Goal: Navigation & Orientation: Find specific page/section

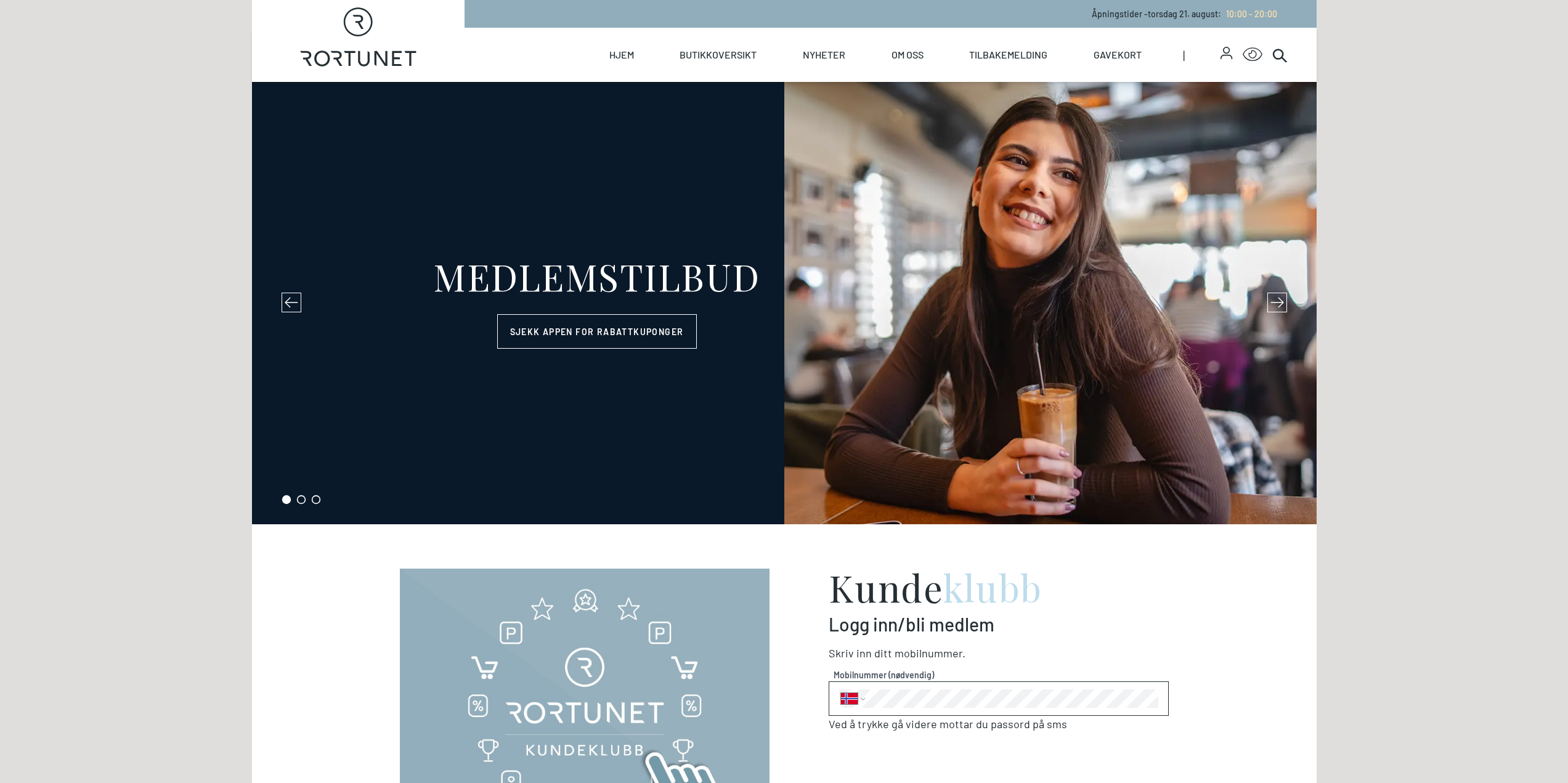
select select "NO"
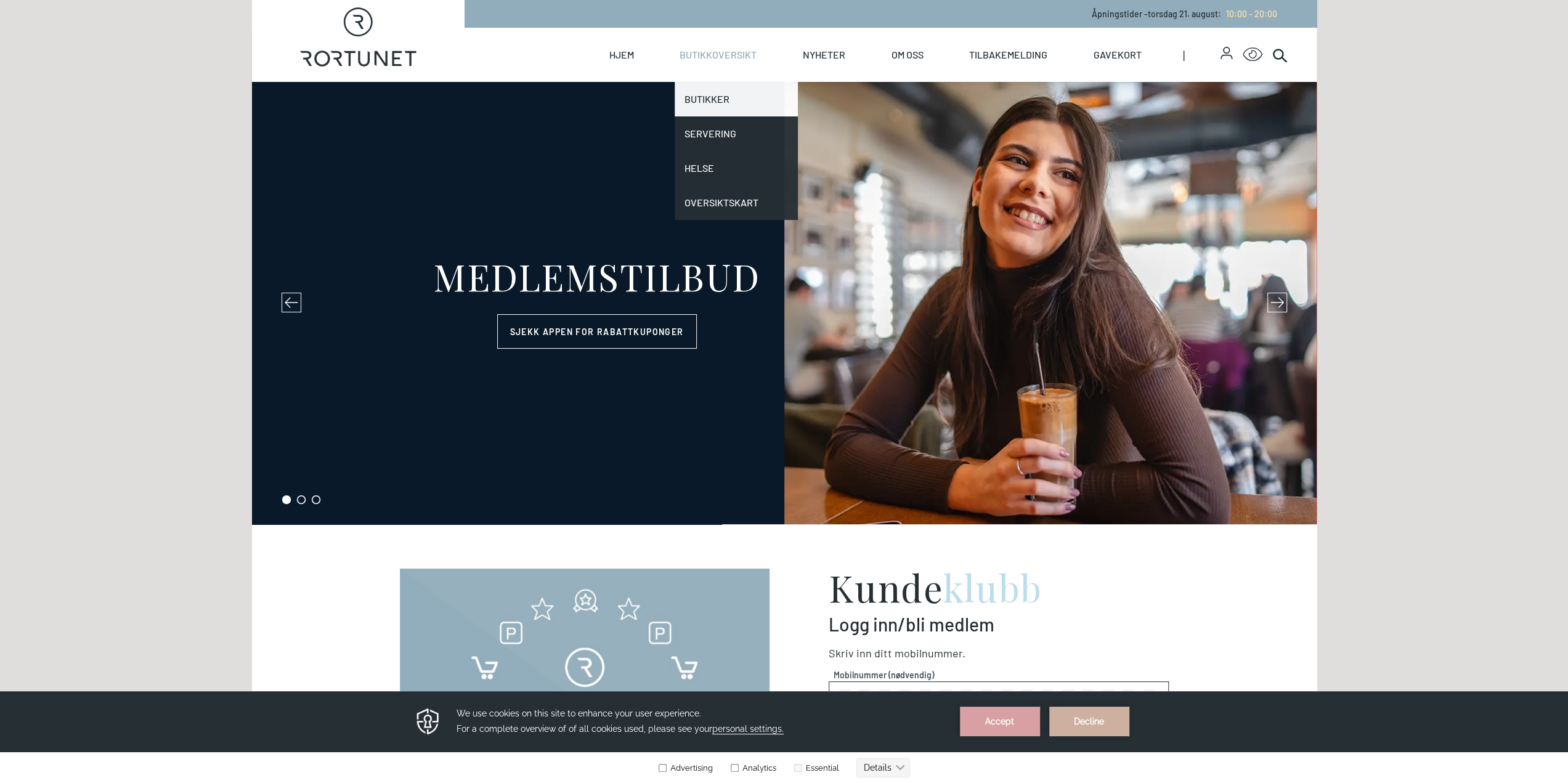
click at [716, 98] on link "Butikker" at bounding box center [736, 99] width 123 height 35
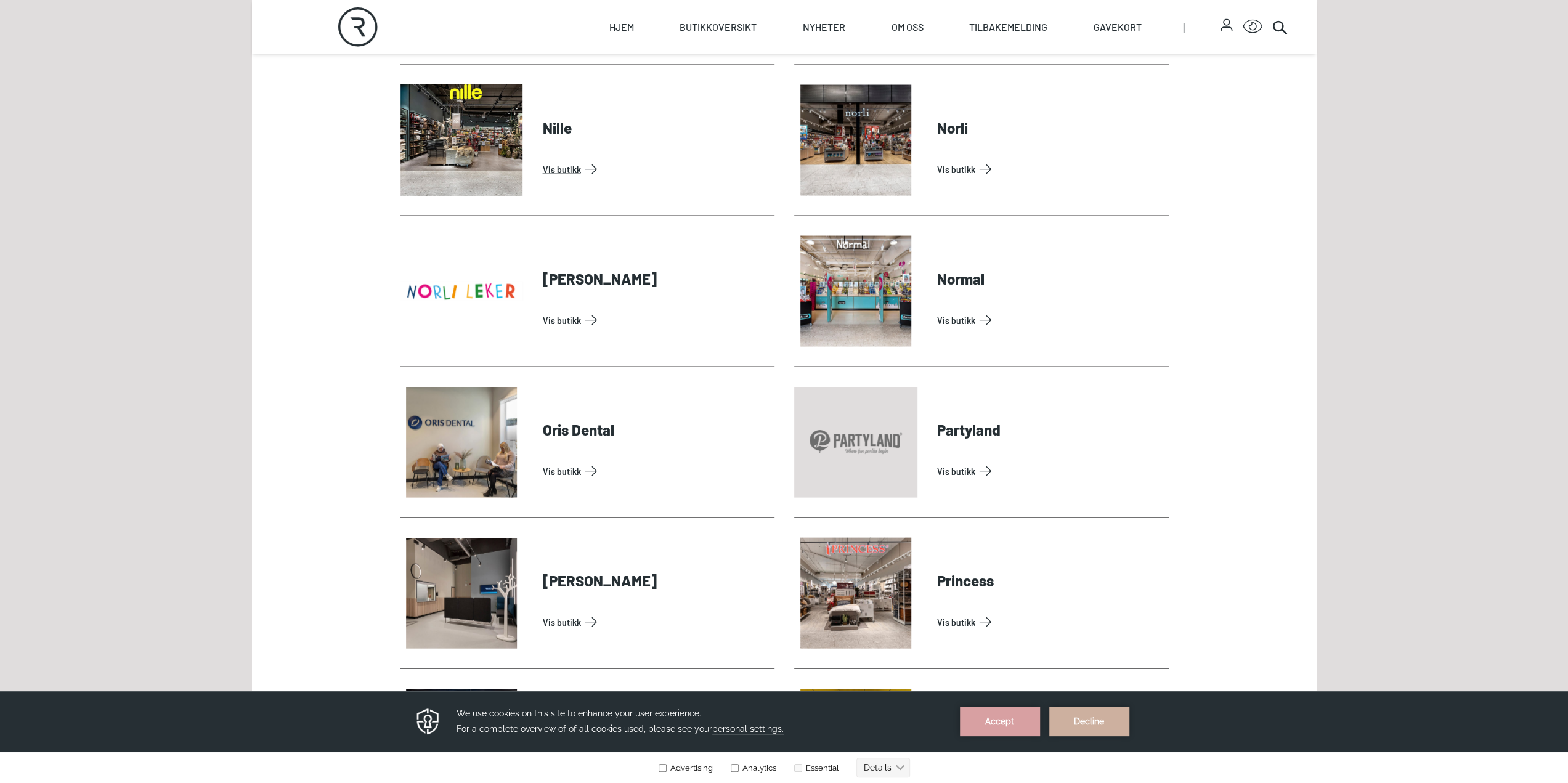
scroll to position [2588, 0]
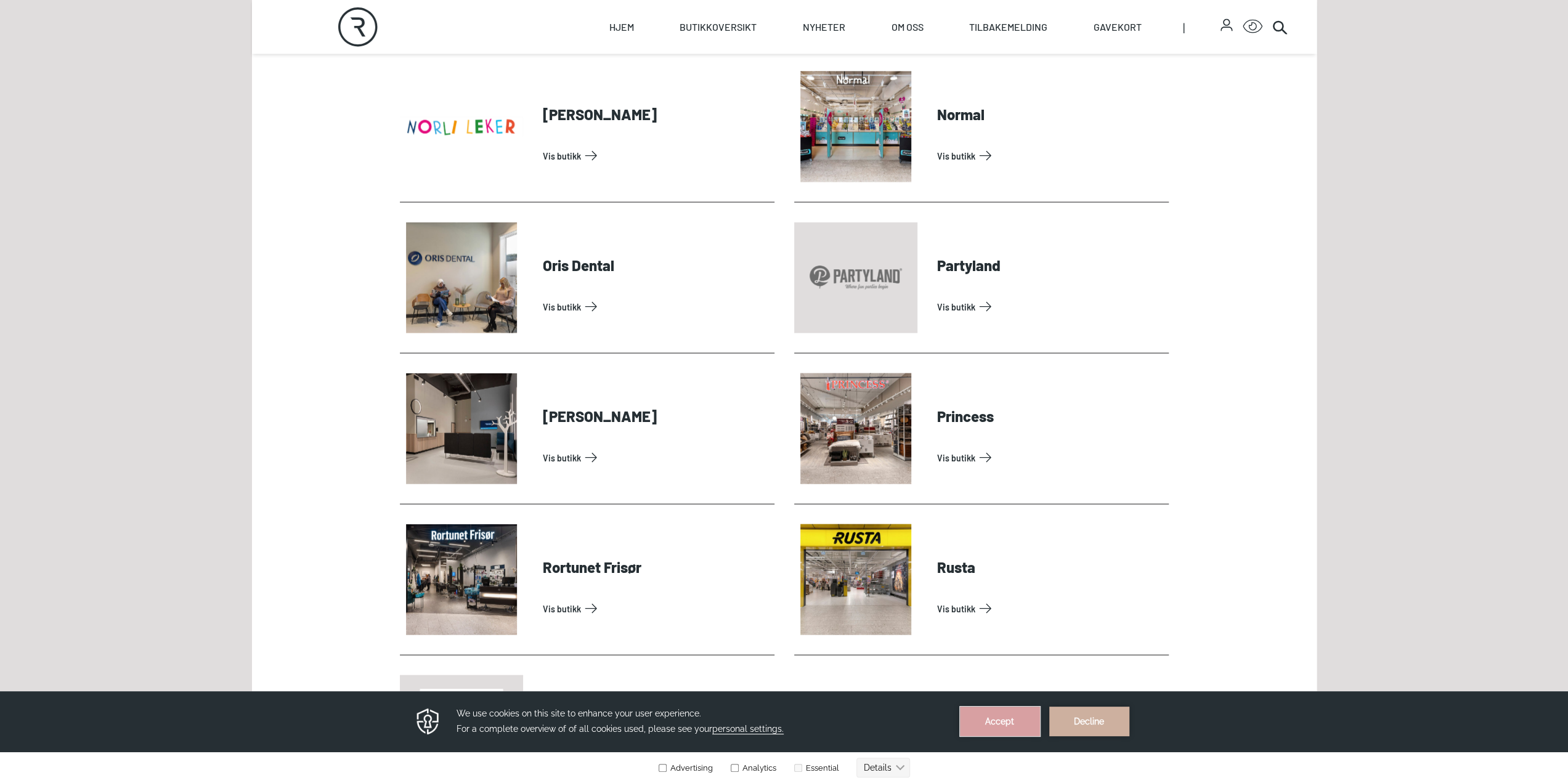
click at [1019, 721] on button "Accept" at bounding box center [1000, 721] width 80 height 30
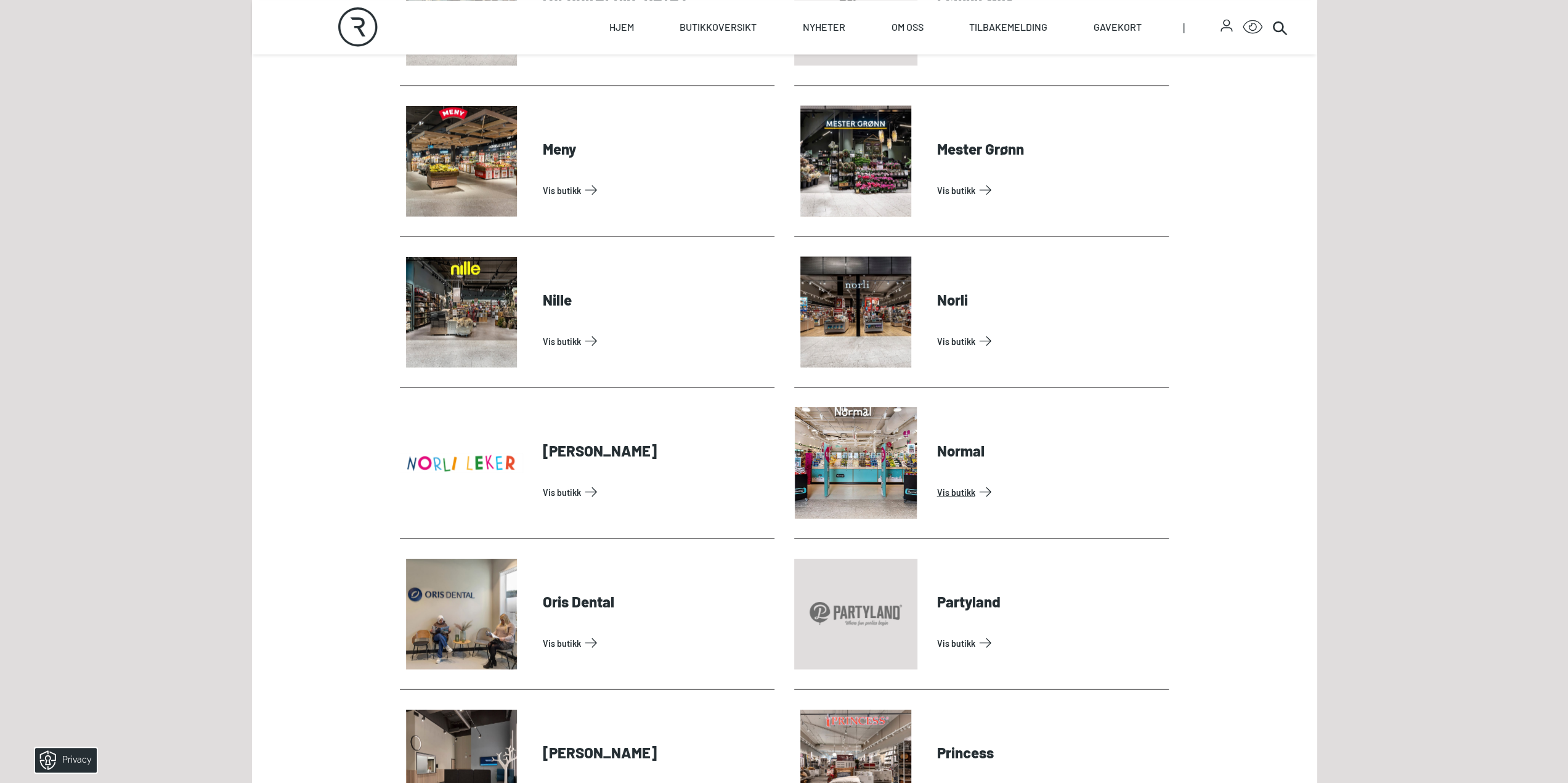
scroll to position [2218, 0]
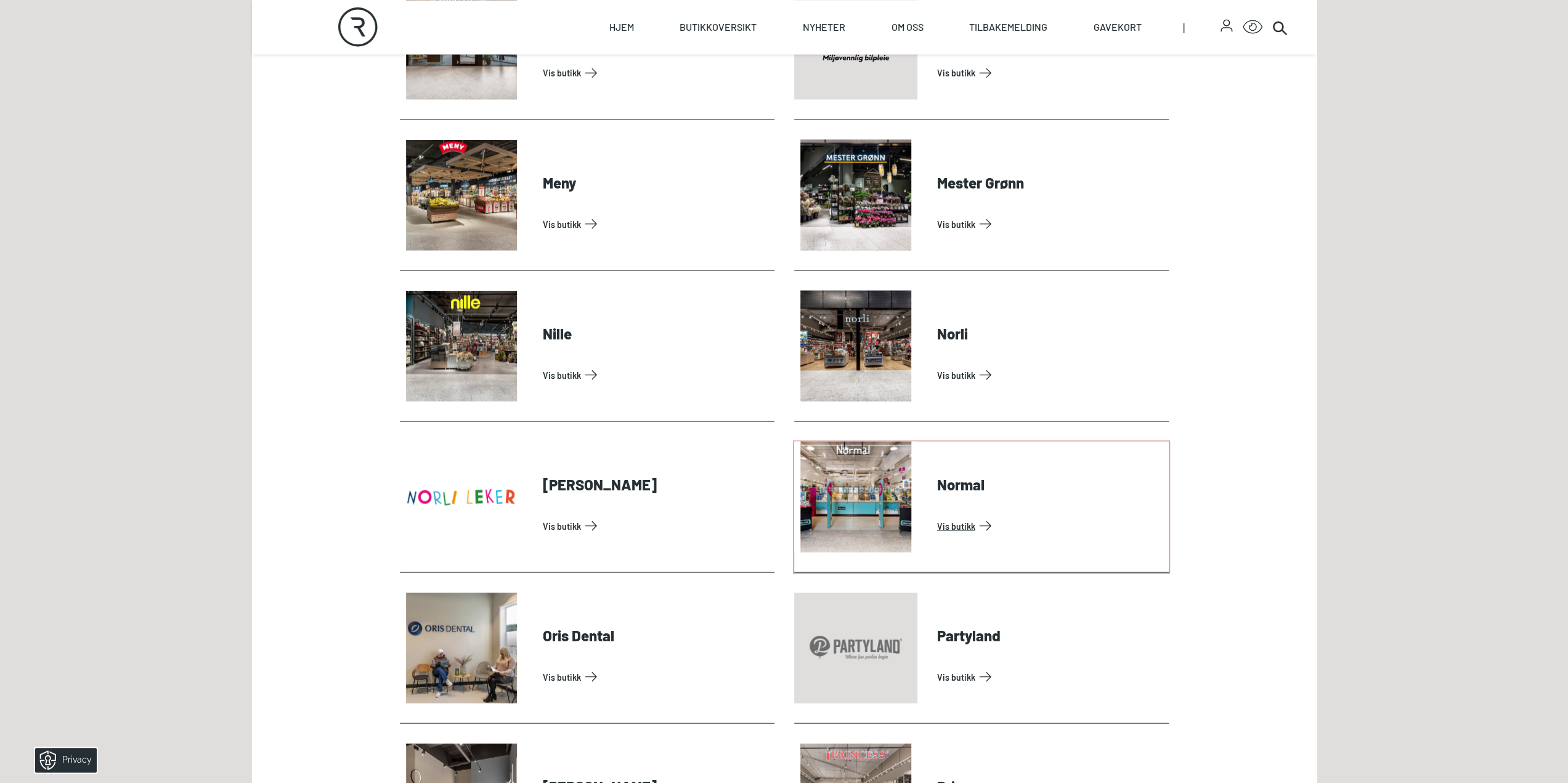
click at [937, 515] on link "Vis butikk" at bounding box center [1051, 525] width 227 height 20
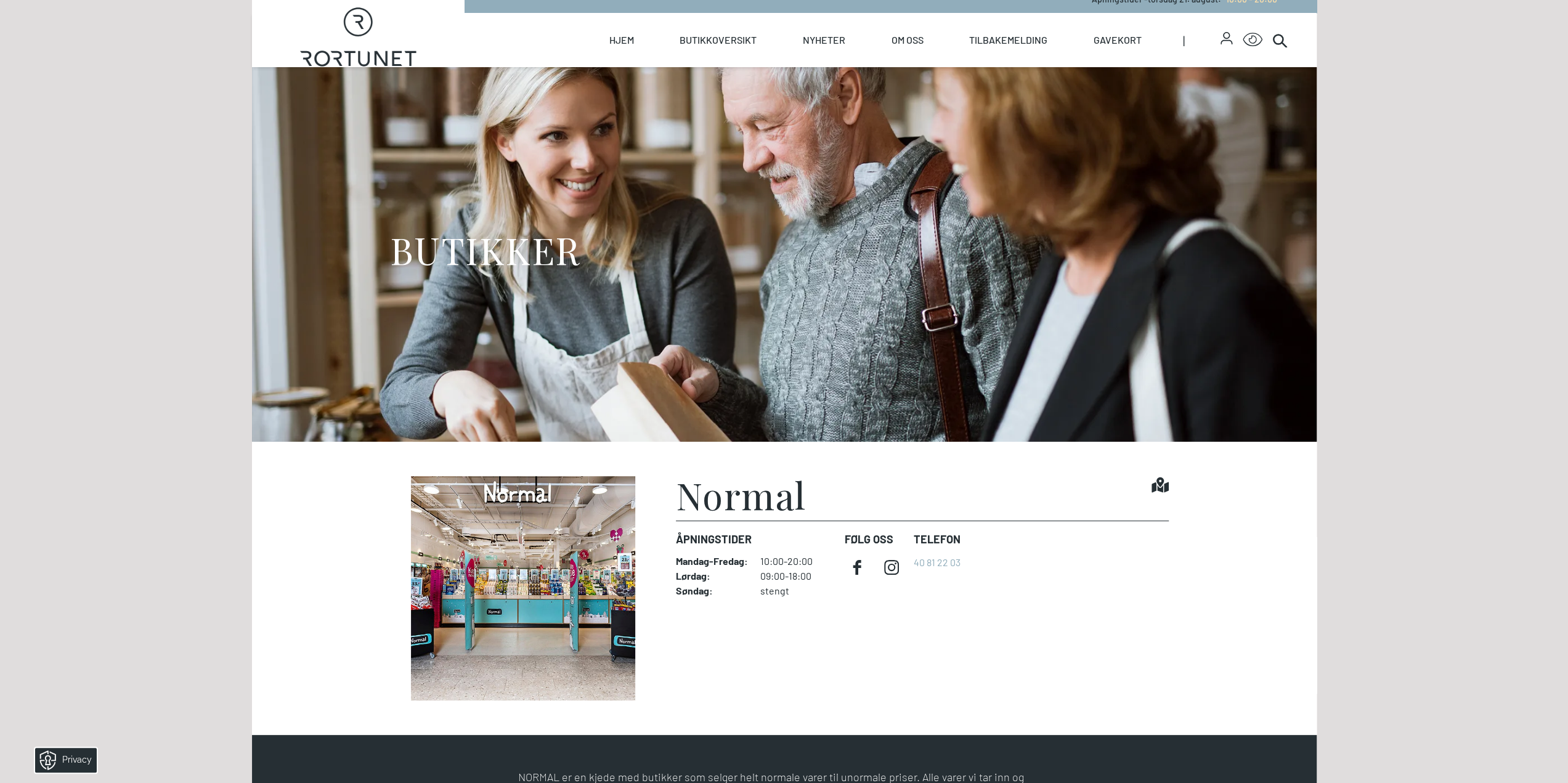
scroll to position [247, 0]
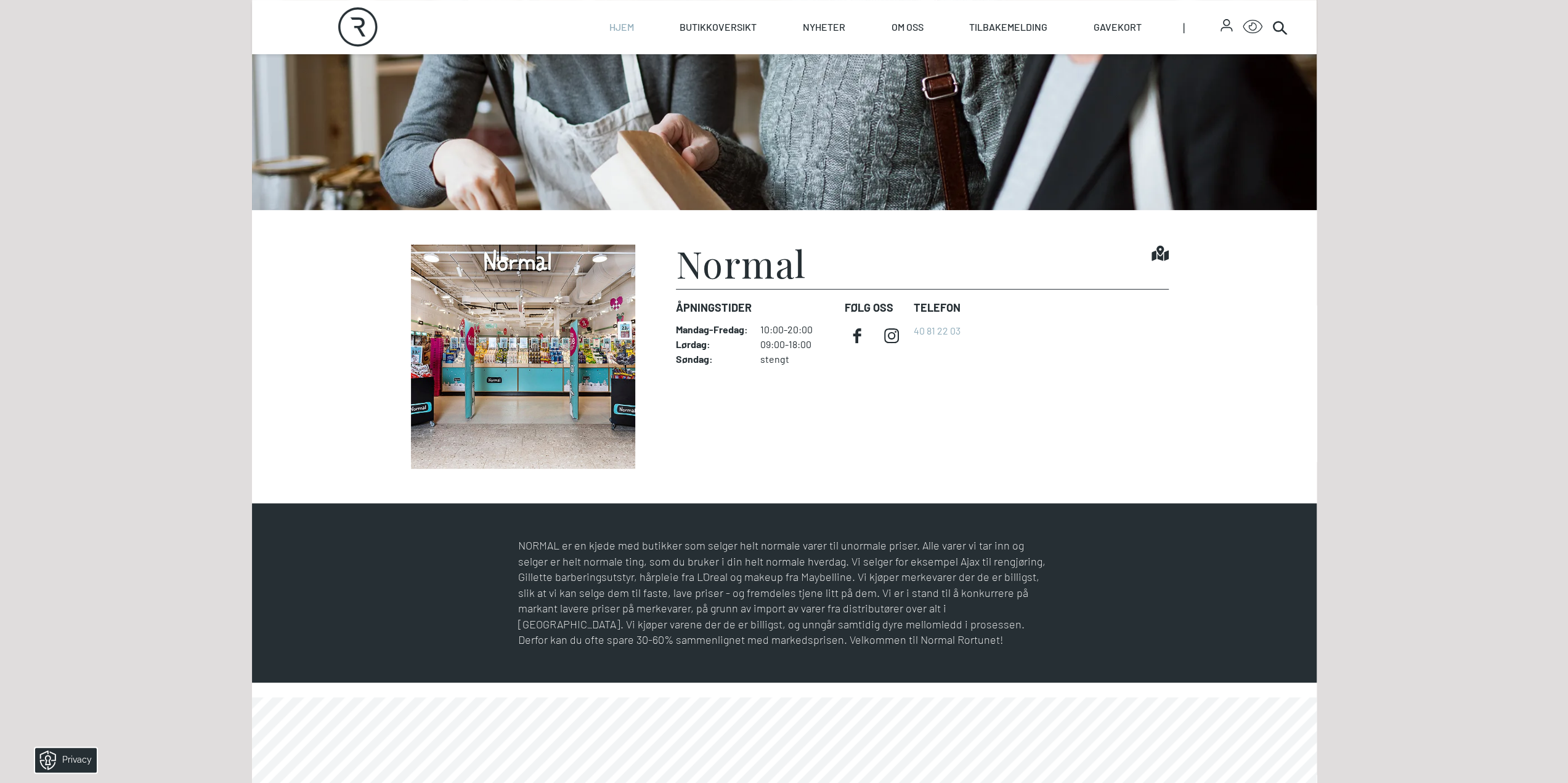
click at [614, 30] on link "Hjem" at bounding box center [622, 27] width 24 height 54
select select "NO"
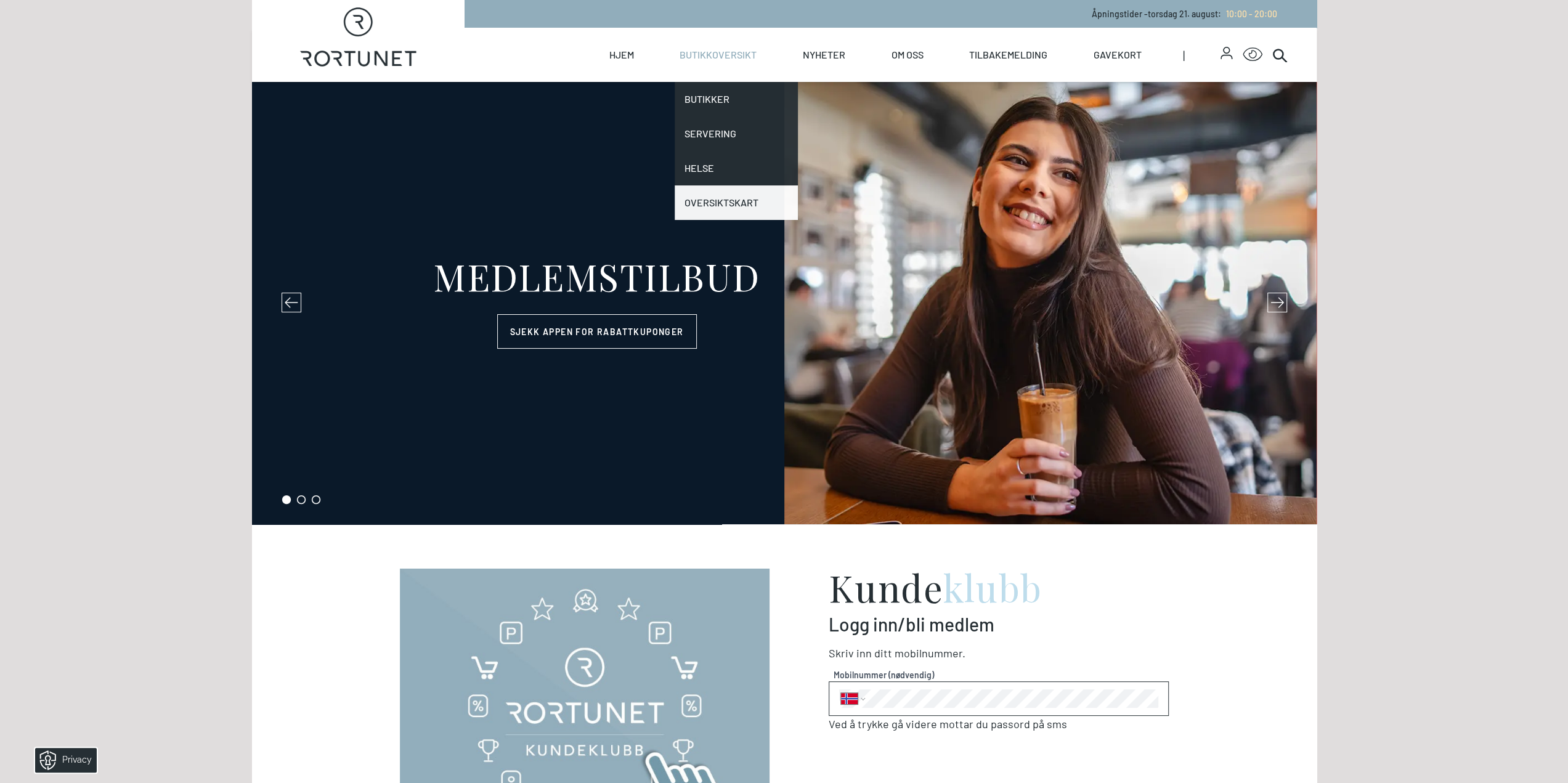
click at [723, 199] on link "Oversiktskart" at bounding box center [736, 203] width 123 height 35
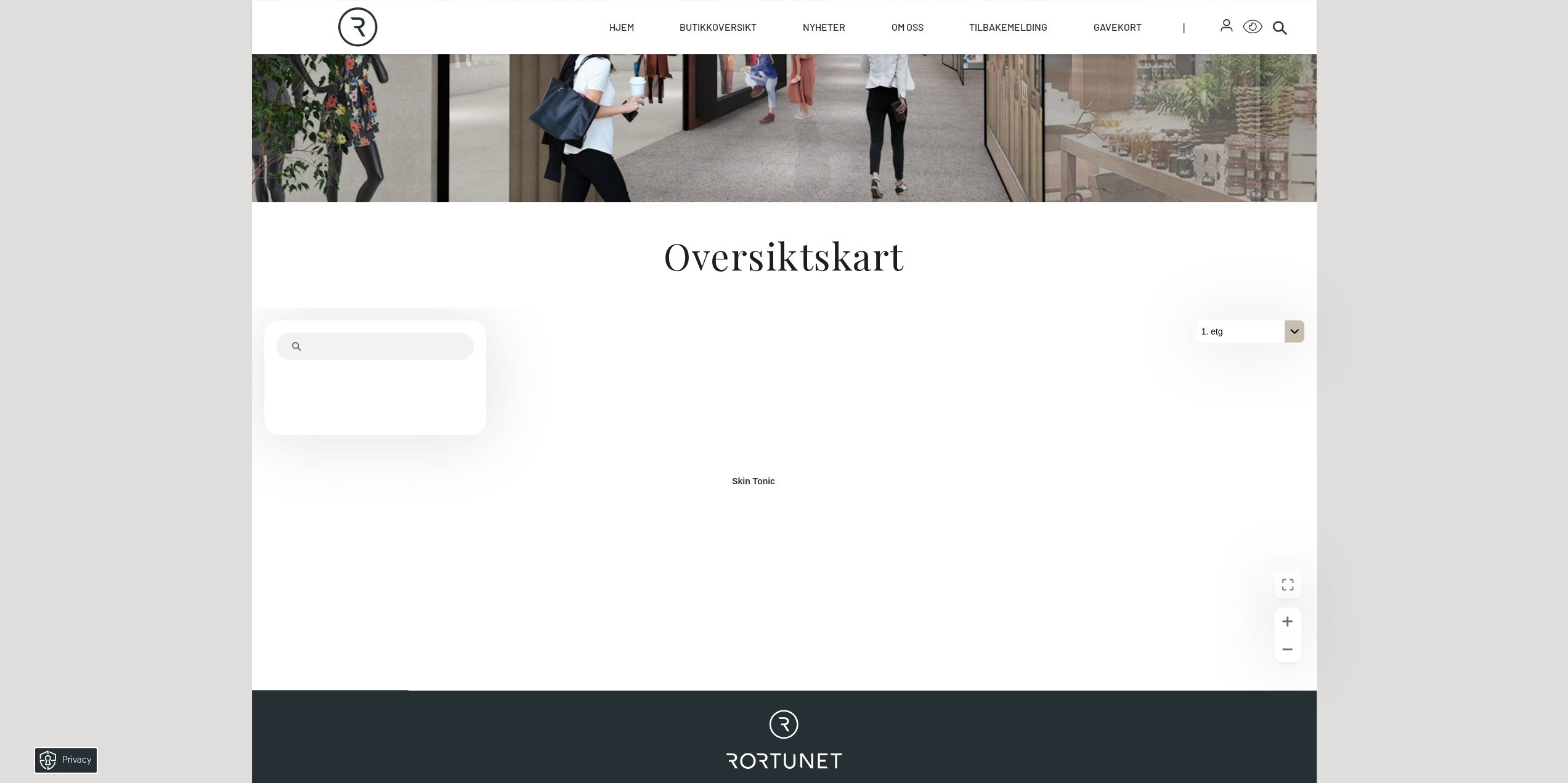
scroll to position [261, 0]
